Goal: Check status

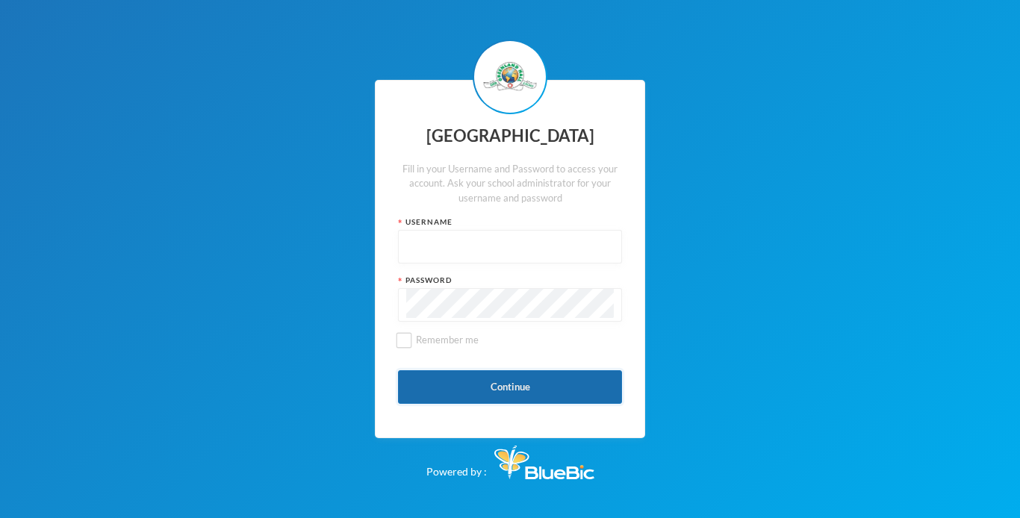
type input "glh25c65"
click at [542, 376] on button "Continue" at bounding box center [510, 387] width 224 height 34
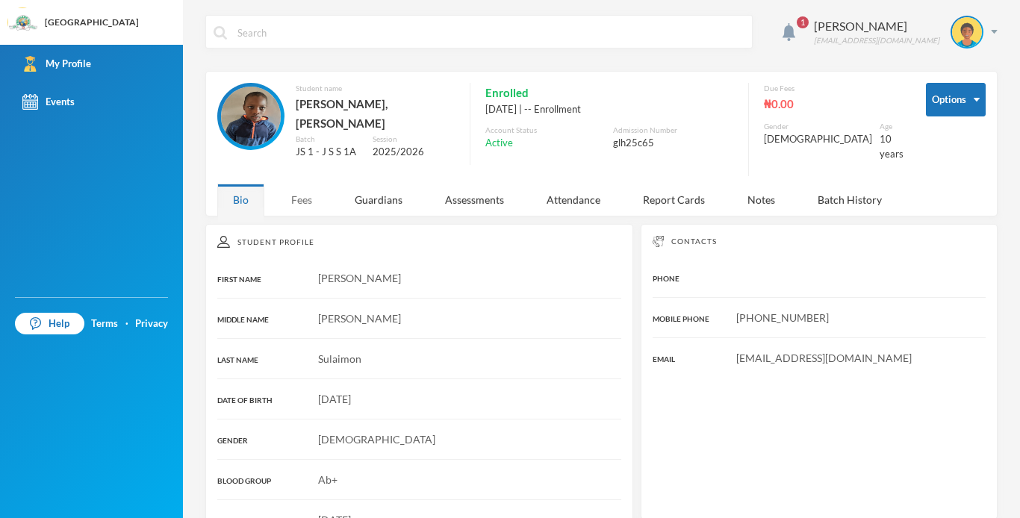
click at [302, 194] on div "Fees" at bounding box center [302, 200] width 52 height 32
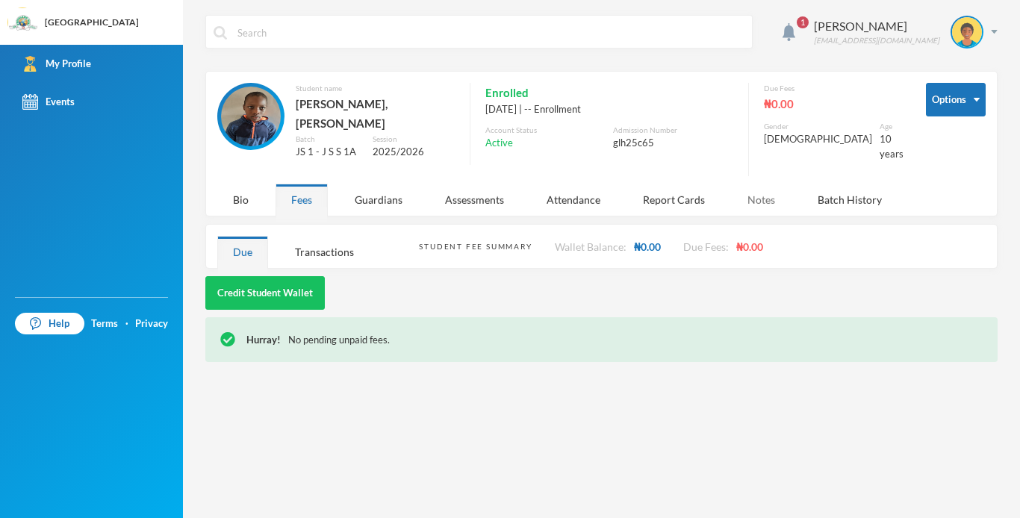
click at [766, 188] on div "Notes" at bounding box center [761, 200] width 59 height 32
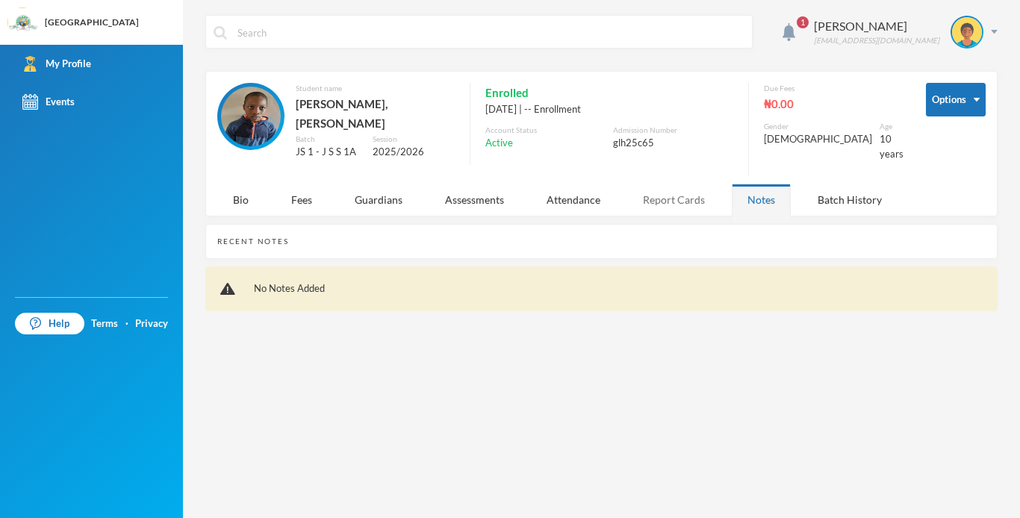
click at [705, 189] on div "Report Cards" at bounding box center [673, 200] width 93 height 32
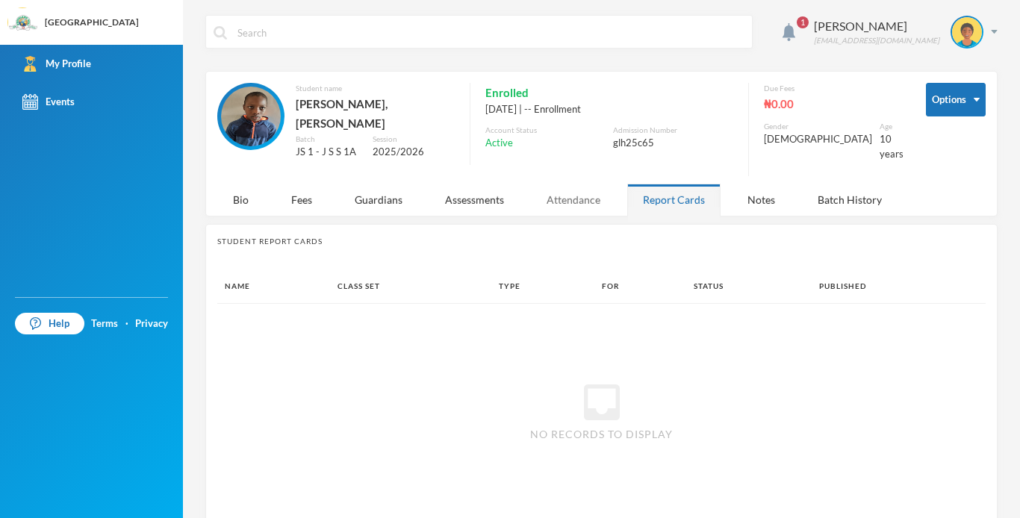
click at [582, 199] on div "Attendance" at bounding box center [573, 200] width 85 height 32
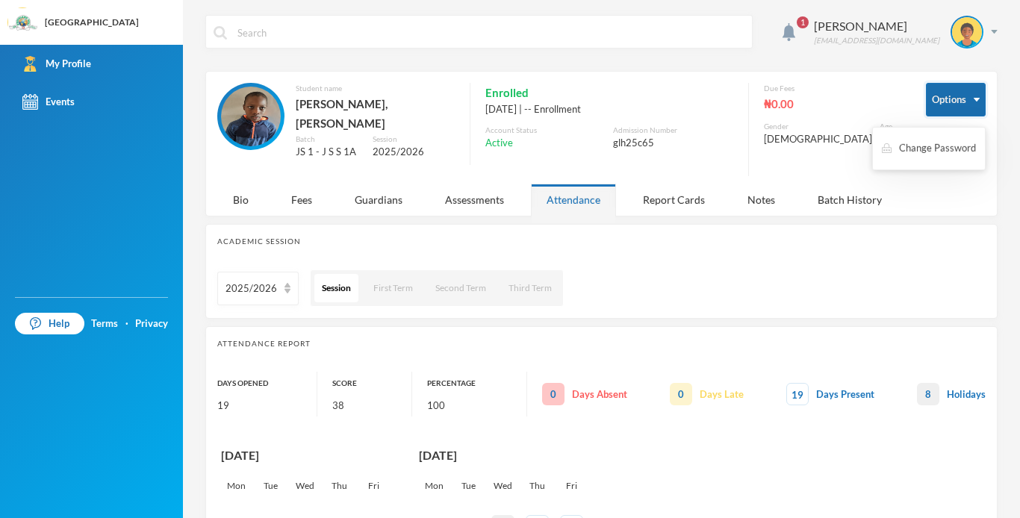
click at [941, 88] on button "Options" at bounding box center [956, 100] width 60 height 34
click at [950, 179] on div "Options Student name [PERSON_NAME], [PERSON_NAME] Batch JS 1 - J S S 1A Session…" at bounding box center [601, 144] width 792 height 146
click at [956, 27] on img at bounding box center [967, 32] width 30 height 30
